Goal: Find specific page/section: Find specific page/section

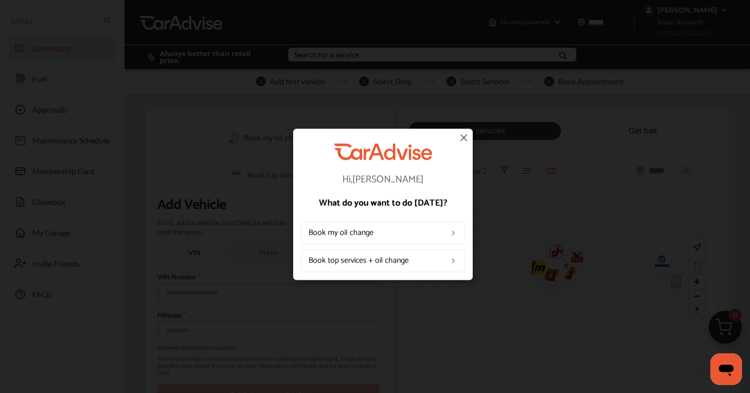
click at [462, 134] on img at bounding box center [464, 137] width 12 height 12
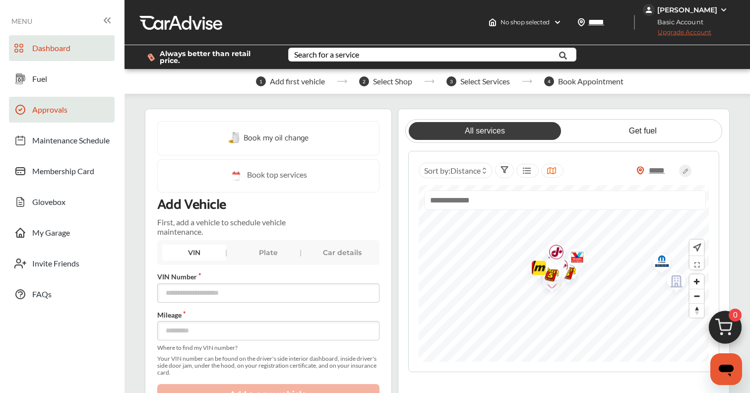
click at [56, 111] on span "Approvals" at bounding box center [49, 111] width 35 height 13
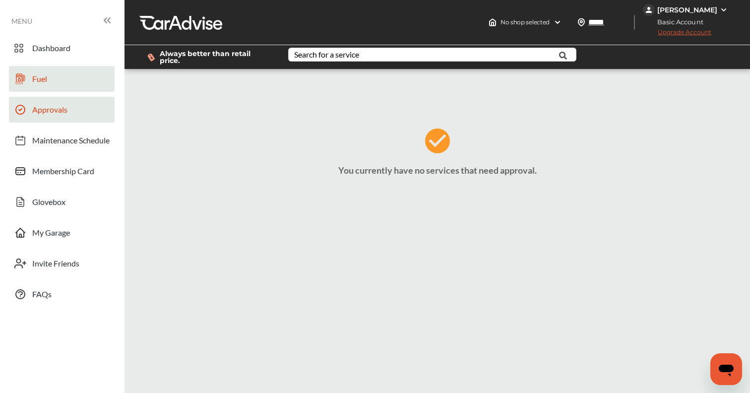
click at [47, 81] on span "Fuel" at bounding box center [39, 80] width 15 height 13
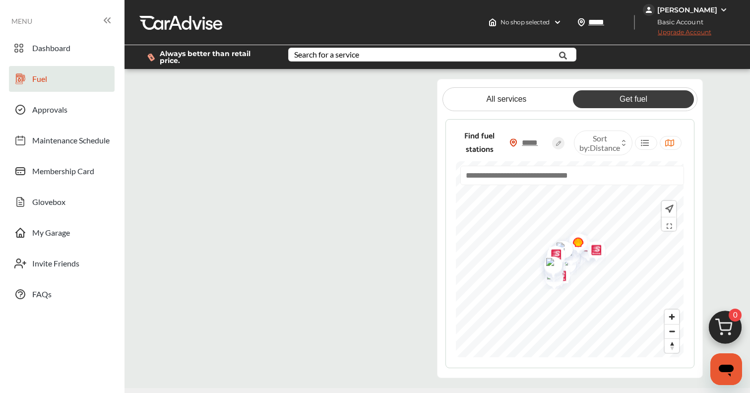
click at [188, 149] on flutter-view at bounding box center [296, 228] width 249 height 299
click at [382, 85] on flutter-view at bounding box center [296, 228] width 249 height 299
click at [397, 180] on flutter-view at bounding box center [296, 228] width 249 height 299
click at [185, 88] on flutter-view at bounding box center [296, 228] width 249 height 299
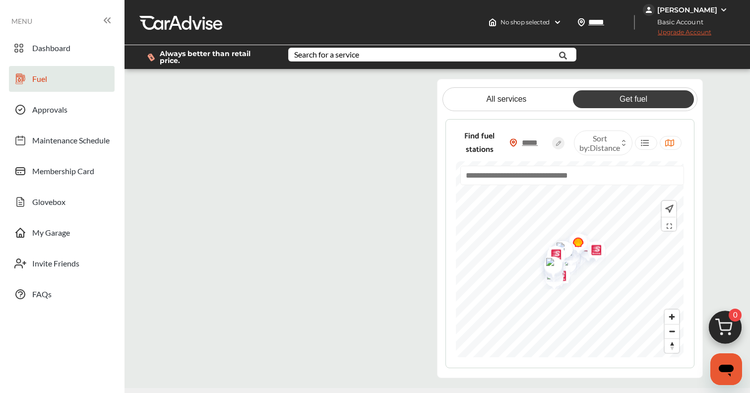
click at [219, 148] on flutter-view at bounding box center [296, 228] width 249 height 299
